Goal: Use online tool/utility: Utilize a website feature to perform a specific function

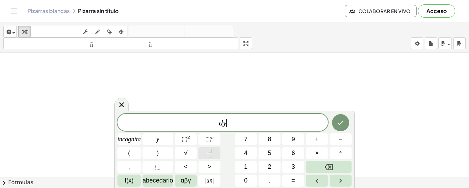
click at [208, 151] on icon "Fracción" at bounding box center [209, 150] width 3 height 3
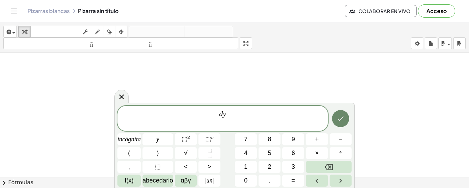
click at [345, 117] on button "Hecho" at bounding box center [340, 118] width 17 height 17
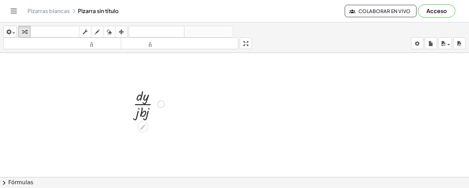
click at [149, 103] on div at bounding box center [149, 103] width 38 height 34
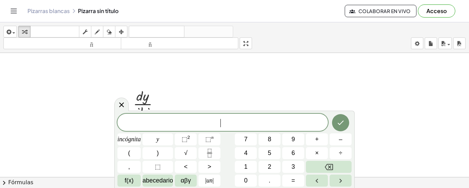
click at [145, 93] on div at bounding box center [149, 103] width 38 height 34
click at [126, 101] on div at bounding box center [121, 103] width 14 height 13
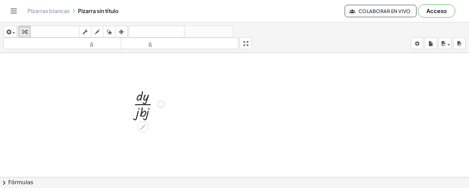
click at [144, 104] on div at bounding box center [149, 103] width 38 height 34
click at [143, 124] on icon at bounding box center [142, 126] width 7 height 7
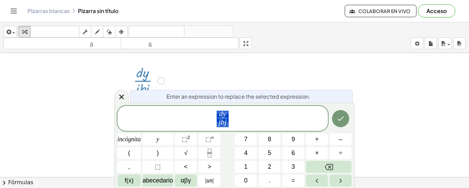
scroll to position [28, 0]
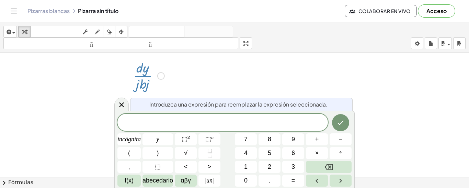
click at [212, 96] on div at bounding box center [234, 176] width 469 height 302
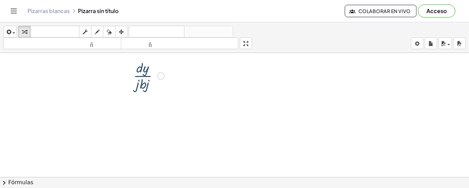
scroll to position [0, 0]
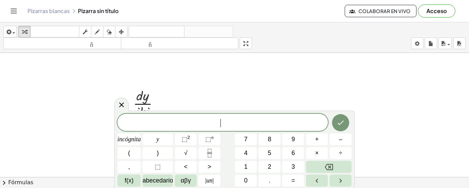
scroll to position [0, 0]
